Goal: Transaction & Acquisition: Book appointment/travel/reservation

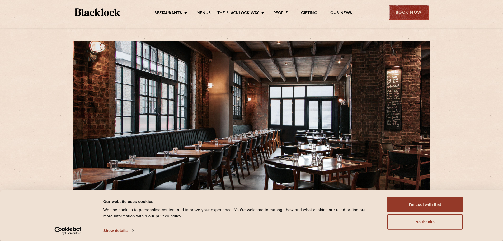
click at [409, 8] on div "Book Now" at bounding box center [409, 12] width 40 height 15
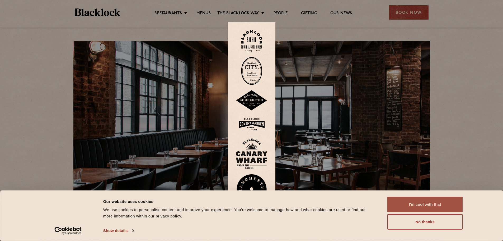
click at [441, 202] on button "I'm cool with that" at bounding box center [425, 203] width 76 height 15
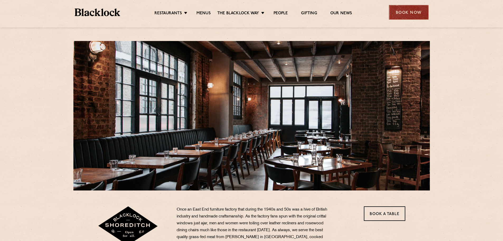
click at [423, 8] on div "Book Now" at bounding box center [409, 12] width 40 height 15
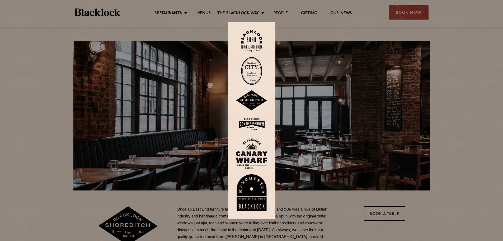
click at [255, 103] on img at bounding box center [252, 100] width 32 height 21
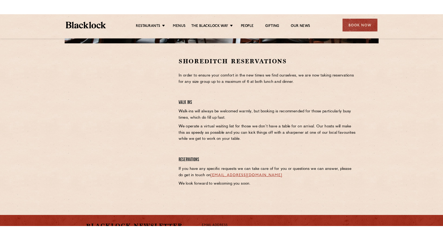
scroll to position [158, 0]
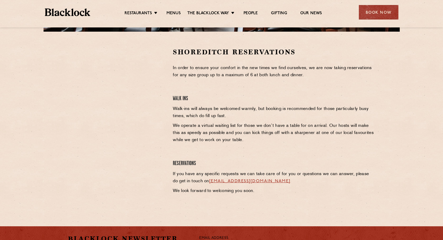
click at [165, 92] on div at bounding box center [116, 123] width 105 height 150
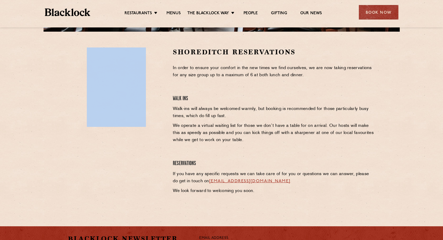
click at [165, 92] on div at bounding box center [116, 123] width 105 height 150
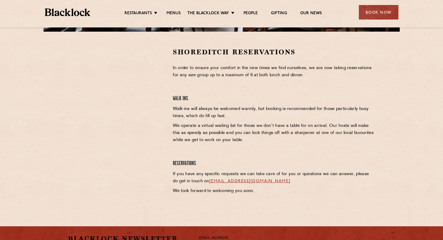
click at [173, 93] on div "Shoreditch Reservations In order to ensure your comfort in the new times we fin…" at bounding box center [274, 123] width 210 height 150
click at [196, 96] on h4 "Walk Ins" at bounding box center [274, 98] width 203 height 7
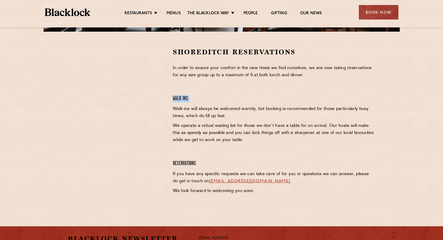
click at [196, 96] on h4 "Walk Ins" at bounding box center [274, 98] width 203 height 7
click at [236, 57] on div "Shoreditch Reservations In order to ensure your comfort in the new times we fin…" at bounding box center [274, 123] width 210 height 150
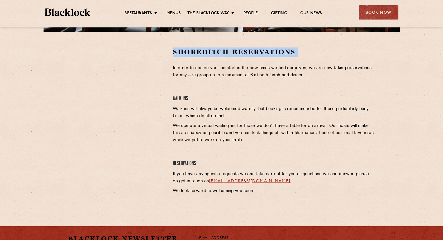
click at [236, 57] on div "Shoreditch Reservations In order to ensure your comfort in the new times we fin…" at bounding box center [274, 123] width 210 height 150
click at [271, 49] on h2 "Shoreditch Reservations" at bounding box center [274, 52] width 203 height 9
click at [271, 50] on h2 "Shoreditch Reservations" at bounding box center [274, 52] width 203 height 9
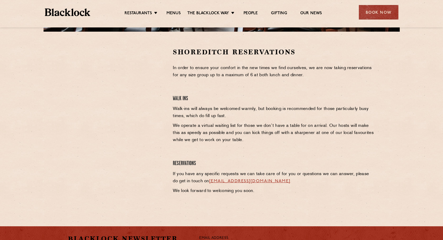
click at [269, 50] on h2 "Shoreditch Reservations" at bounding box center [274, 52] width 203 height 9
click at [275, 51] on h2 "Shoreditch Reservations" at bounding box center [274, 52] width 203 height 9
